Goal: Task Accomplishment & Management: Manage account settings

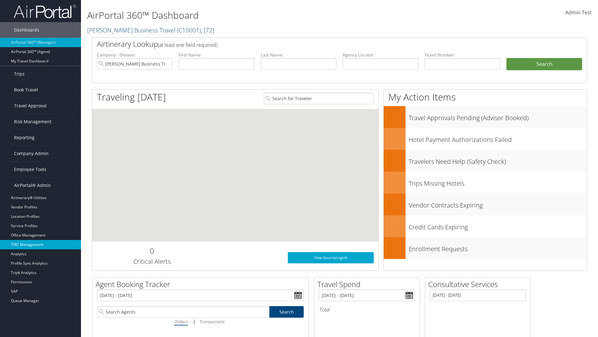
click at [41, 244] on link "TMC Management" at bounding box center [40, 244] width 81 height 9
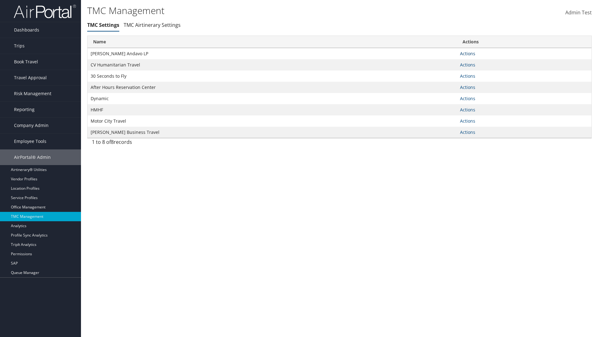
click at [468, 53] on link "Actions" at bounding box center [467, 53] width 15 height 6
click at [0, 0] on link "Manage Travel Offices" at bounding box center [0, 0] width 0 height 0
